Goal: Information Seeking & Learning: Learn about a topic

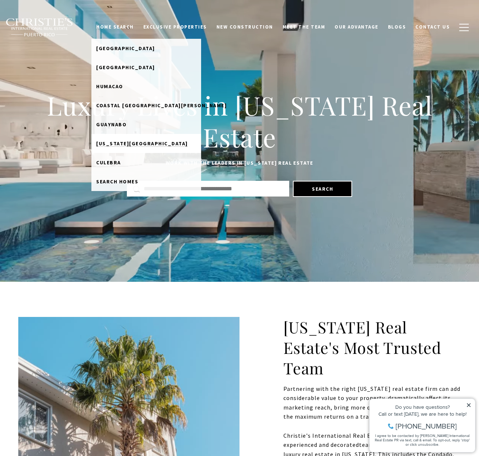
click at [137, 141] on span "Puerto Rico West Coast" at bounding box center [142, 143] width 92 height 7
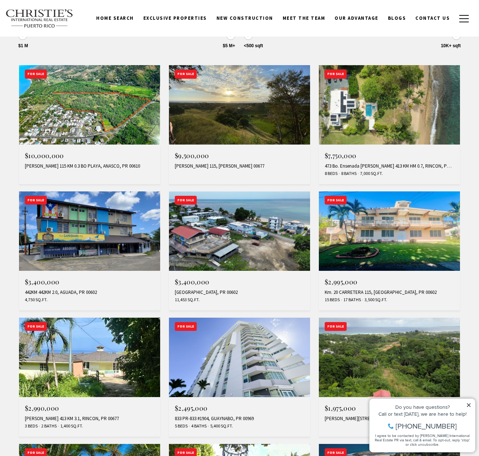
scroll to position [109, 0]
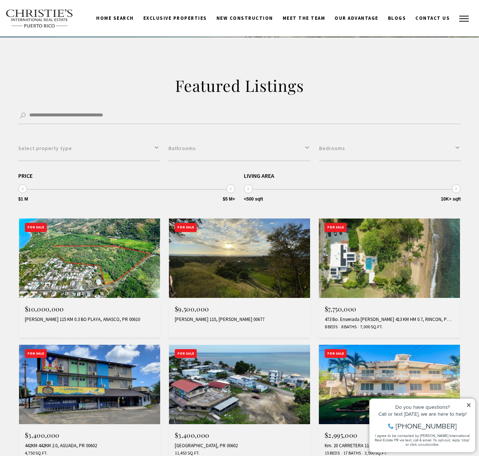
click at [464, 24] on button "button" at bounding box center [463, 18] width 19 height 21
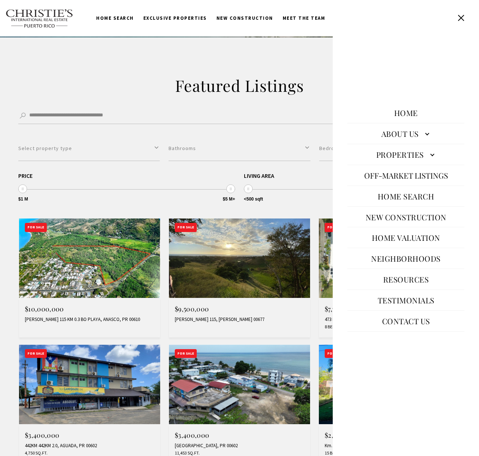
click at [413, 198] on link "Home Search" at bounding box center [406, 196] width 64 height 18
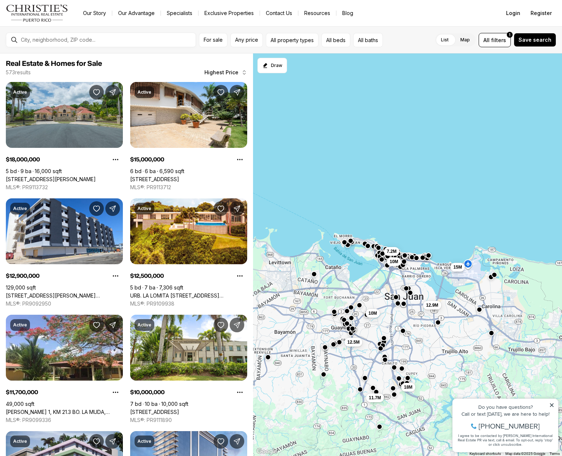
click at [329, 224] on div "7.2M 10M 18M 12.9M 15M 12.5M 11.7M 10M" at bounding box center [407, 254] width 309 height 403
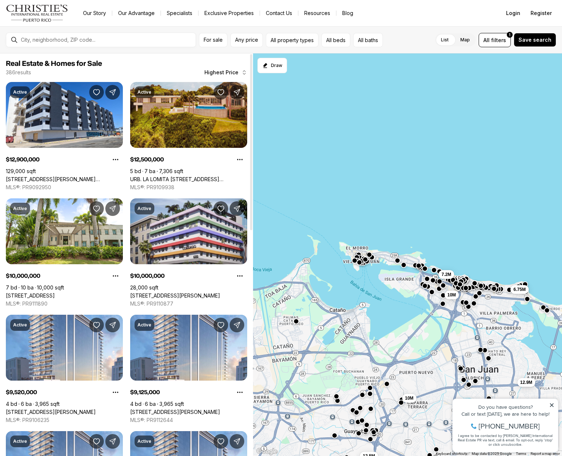
click at [196, 176] on link "URB. LA LOMITA [STREET_ADDRESS][PERSON_NAME]" at bounding box center [188, 179] width 117 height 7
